Goal: Obtain resource: Obtain resource

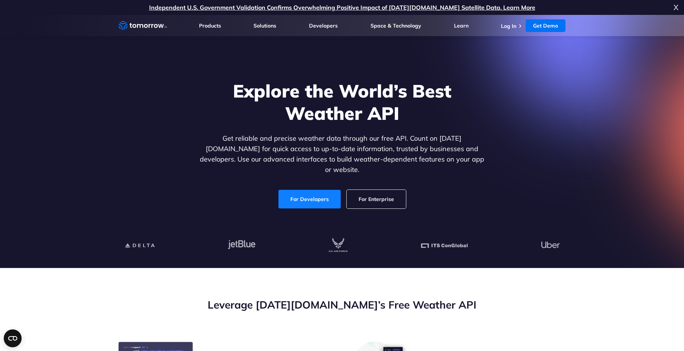
click at [306, 190] on link "For Developers" at bounding box center [309, 199] width 64 height 19
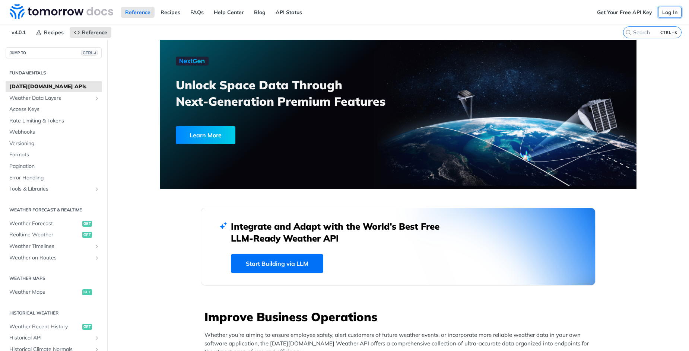
click at [661, 12] on link "Log In" at bounding box center [669, 12] width 23 height 11
click at [610, 13] on link "Get Your Free API Key" at bounding box center [624, 12] width 63 height 11
click at [608, 11] on link "Get Your Free API Key" at bounding box center [624, 12] width 63 height 11
